Goal: Book appointment/travel/reservation

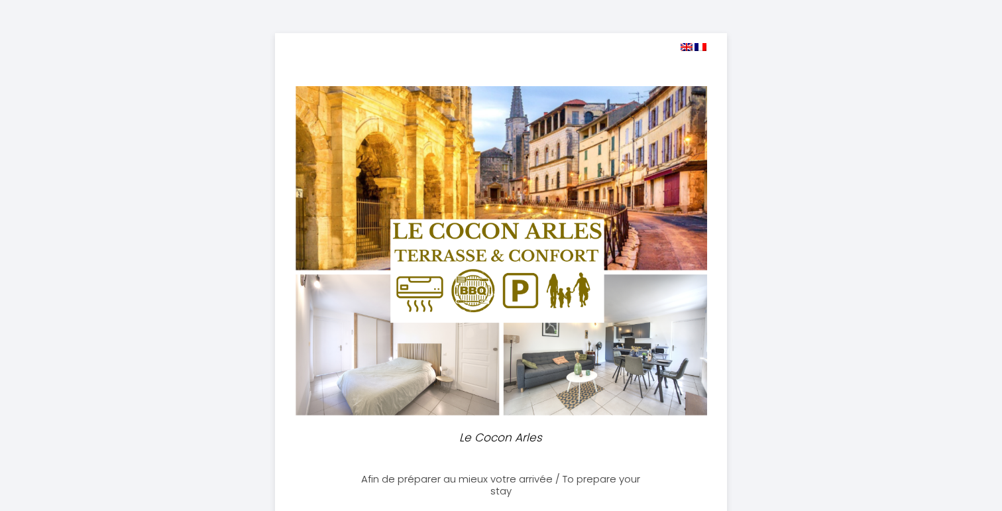
select select
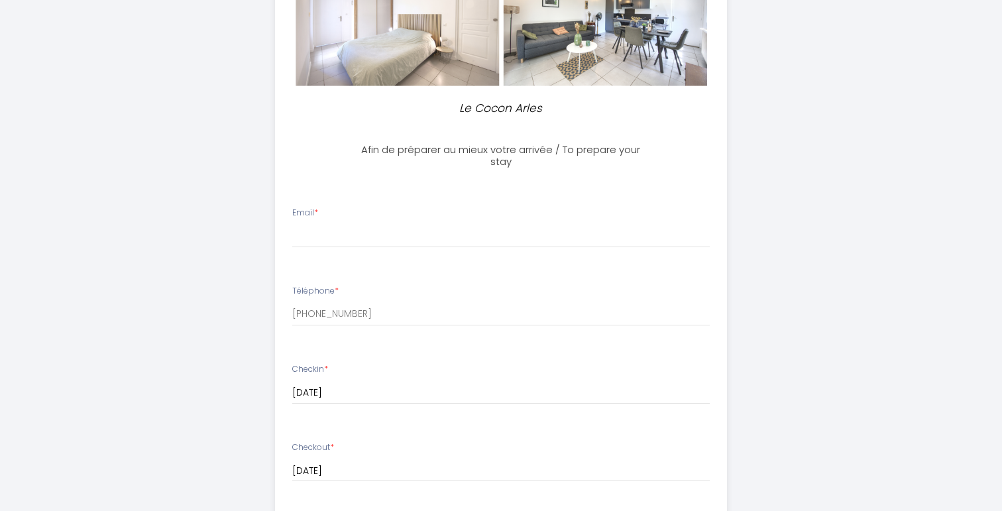
scroll to position [336, 0]
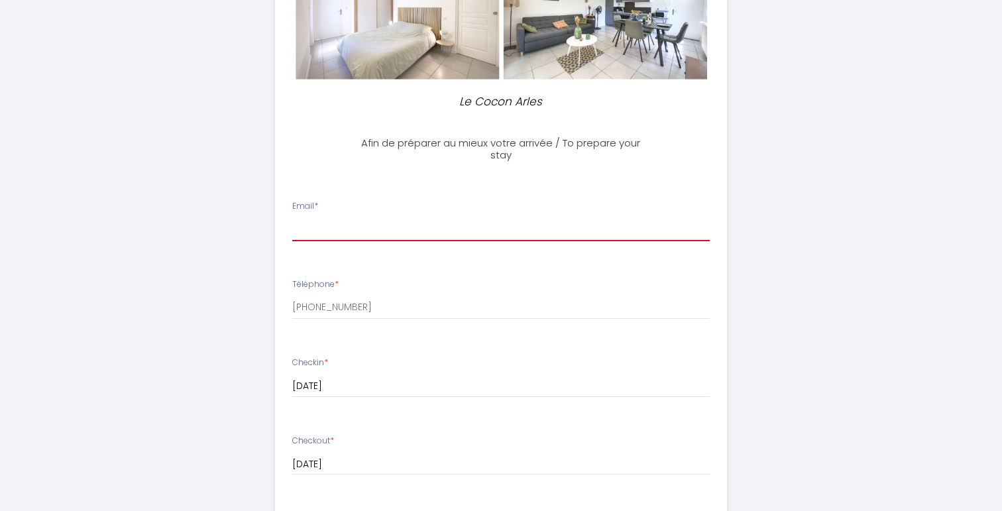
click at [395, 223] on input "Email *" at bounding box center [501, 229] width 418 height 24
type input "[EMAIL_ADDRESS][DOMAIN_NAME]"
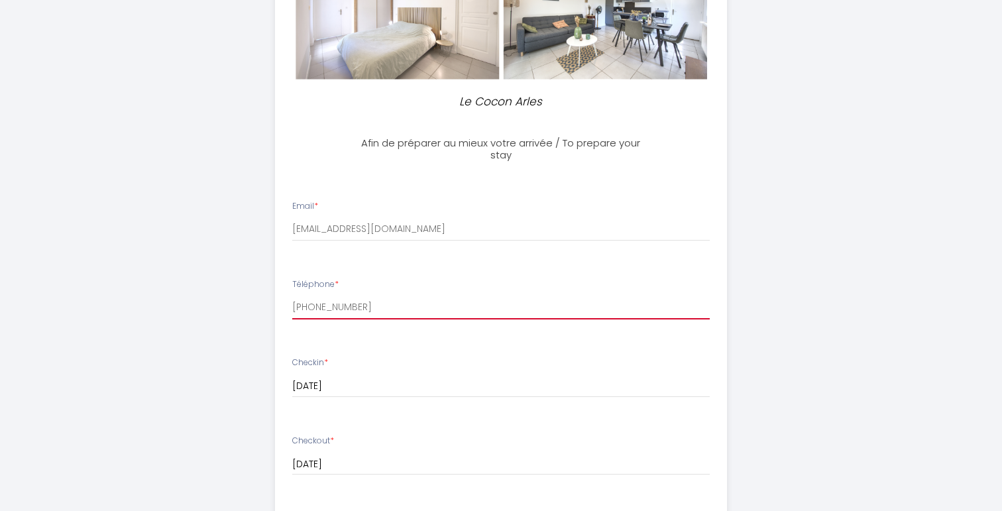
click at [425, 308] on input "[PHONE_NUMBER]" at bounding box center [501, 308] width 418 height 24
drag, startPoint x: 398, startPoint y: 307, endPoint x: 311, endPoint y: 306, distance: 87.5
click at [311, 306] on input "[PHONE_NUMBER]" at bounding box center [501, 308] width 418 height 24
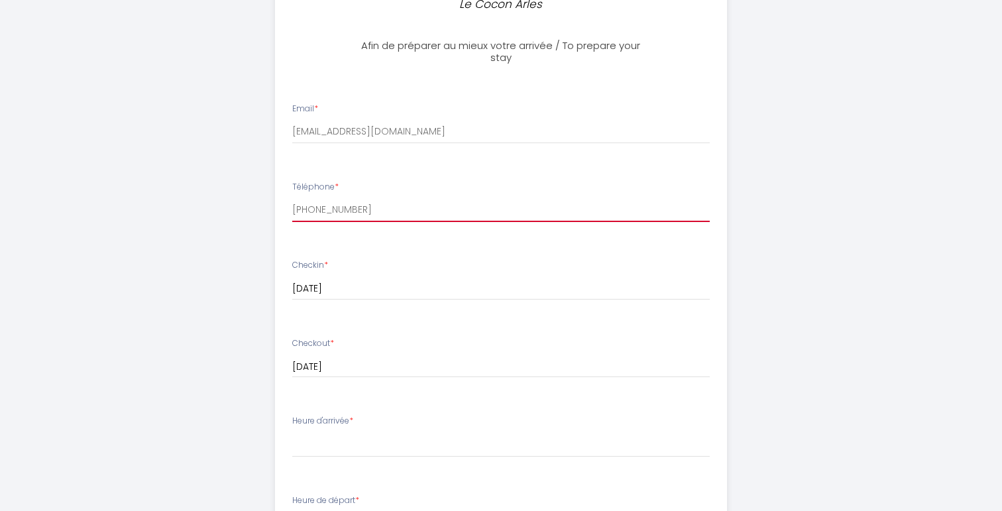
scroll to position [440, 0]
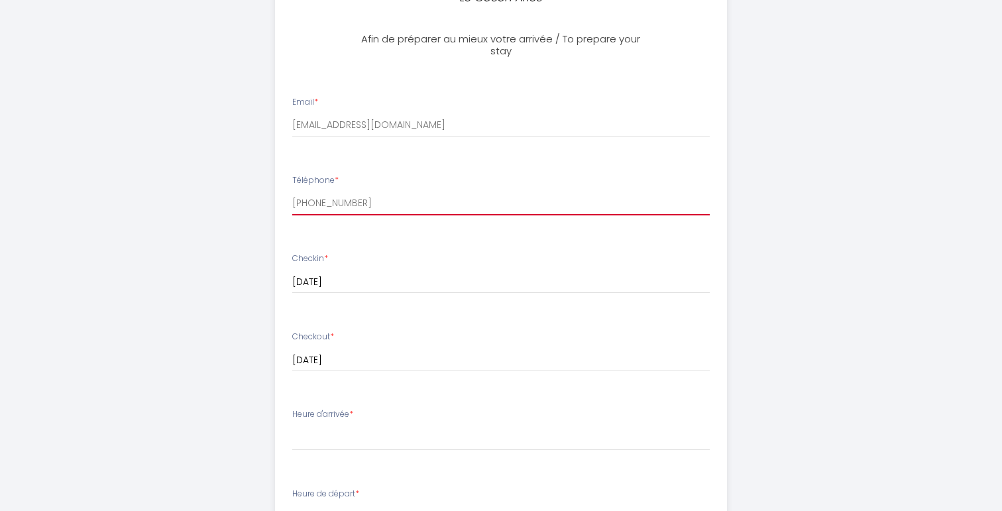
type input "[PHONE_NUMBER]"
click at [404, 278] on input "[DATE]" at bounding box center [501, 282] width 418 height 17
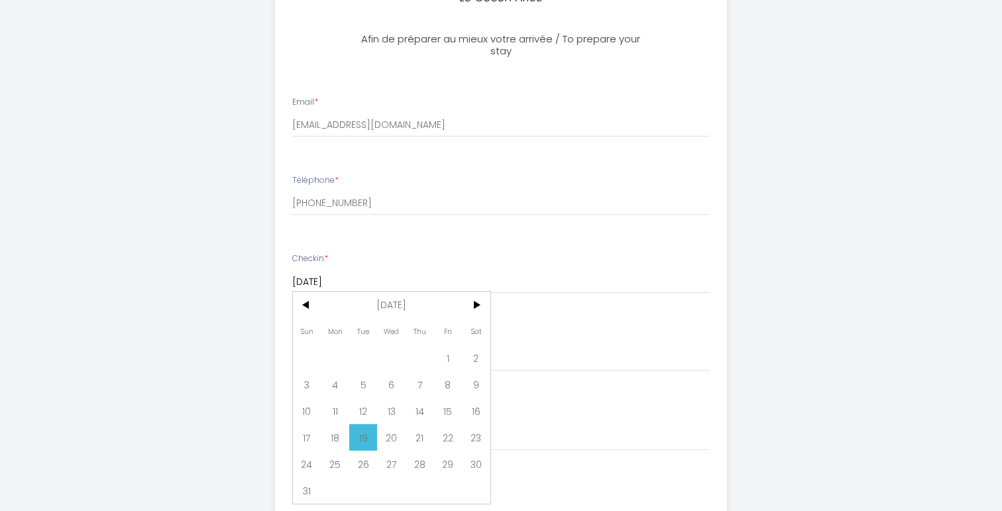
click at [166, 284] on div "Le Cocon Arles Afin de préparer au mieux votre arrivée / To prepare your stay E…" at bounding box center [501, 236] width 679 height 1352
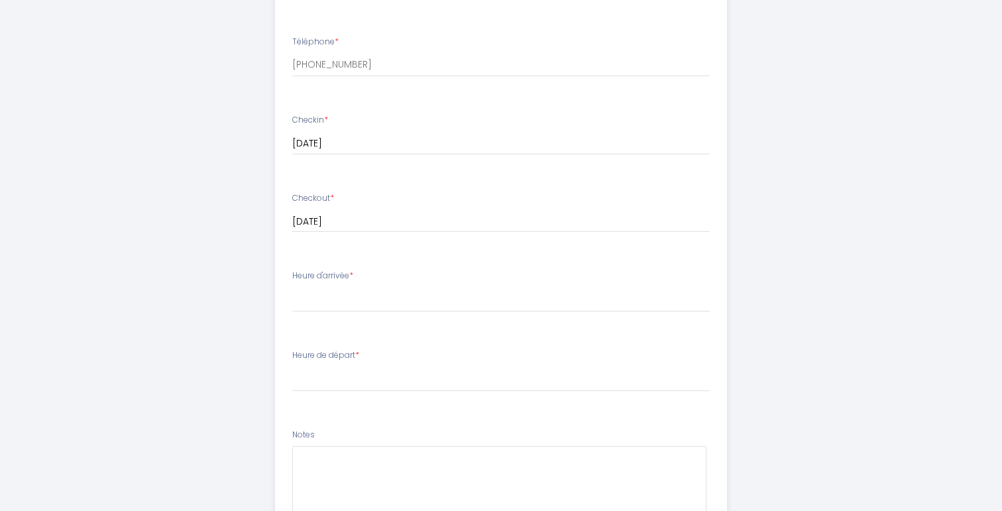
scroll to position [581, 0]
click at [326, 294] on select "16:00 16:30 17:00 17:30 18:00 18:30 19:00 19:30 20:00 20:30 21:00 21:30 22:00 2…" at bounding box center [501, 296] width 418 height 25
select select "16:00"
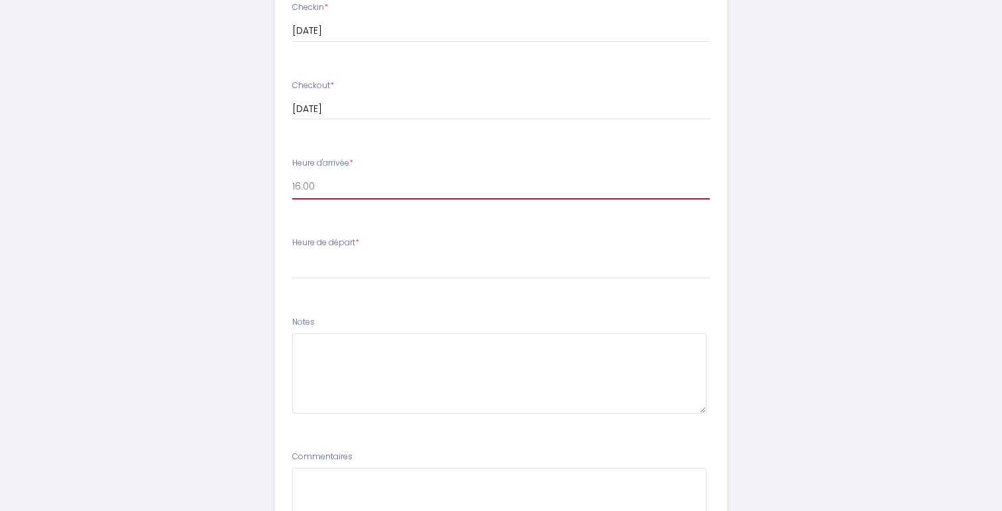
scroll to position [719, 0]
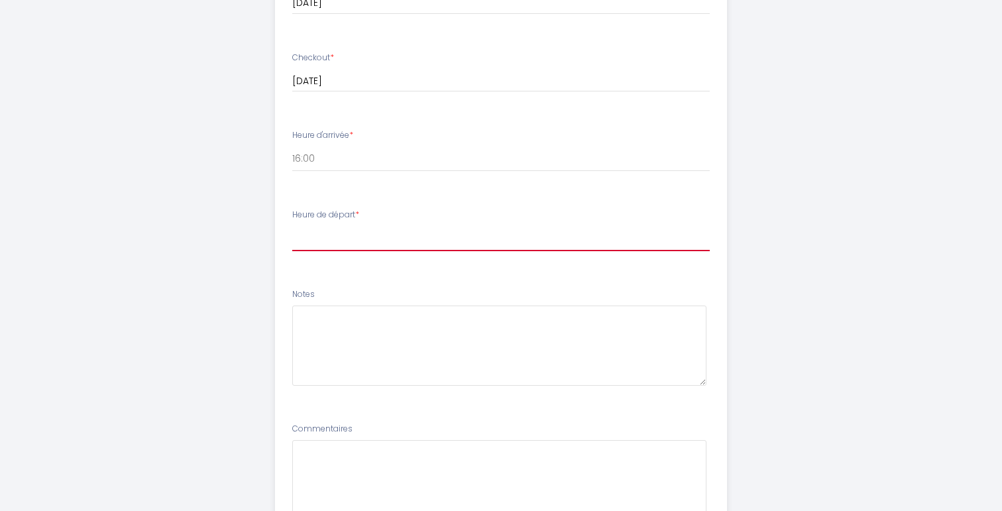
click at [343, 239] on select "00:00 00:30 01:00 01:30 02:00 02:30 03:00 03:30 04:00 04:30 05:00 05:30 06:00 0…" at bounding box center [501, 238] width 418 height 25
click at [355, 227] on select "00:00 00:30 01:00 01:30 02:00 02:30 03:00 03:30 04:00 04:30 05:00 05:30 06:00 0…" at bounding box center [501, 238] width 418 height 25
select select "12:00"
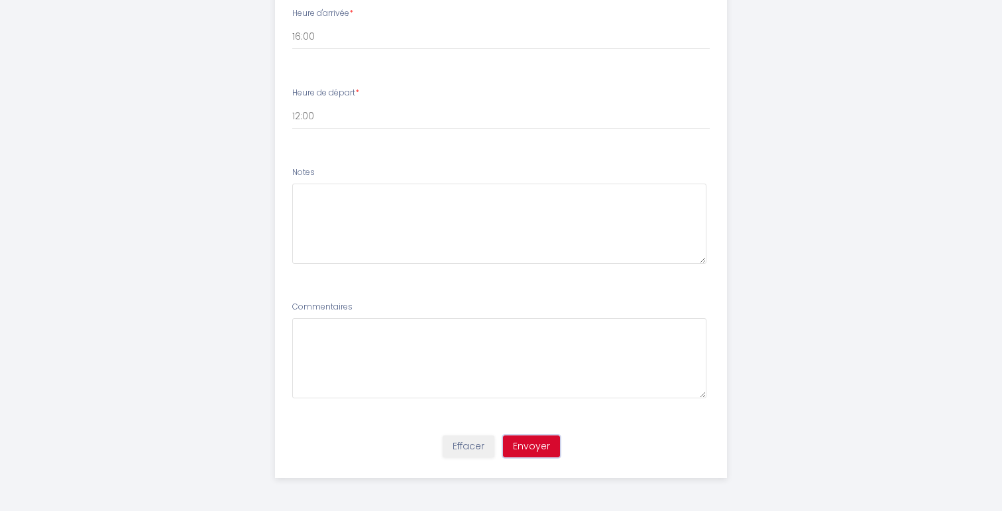
click at [537, 444] on button "Envoyer" at bounding box center [531, 447] width 57 height 23
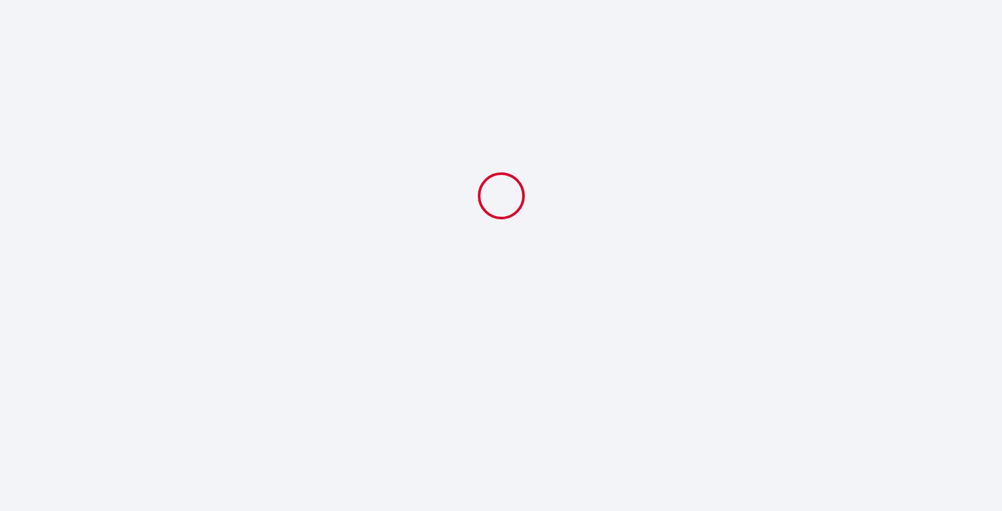
select select "12:00"
